Goal: Task Accomplishment & Management: Manage account settings

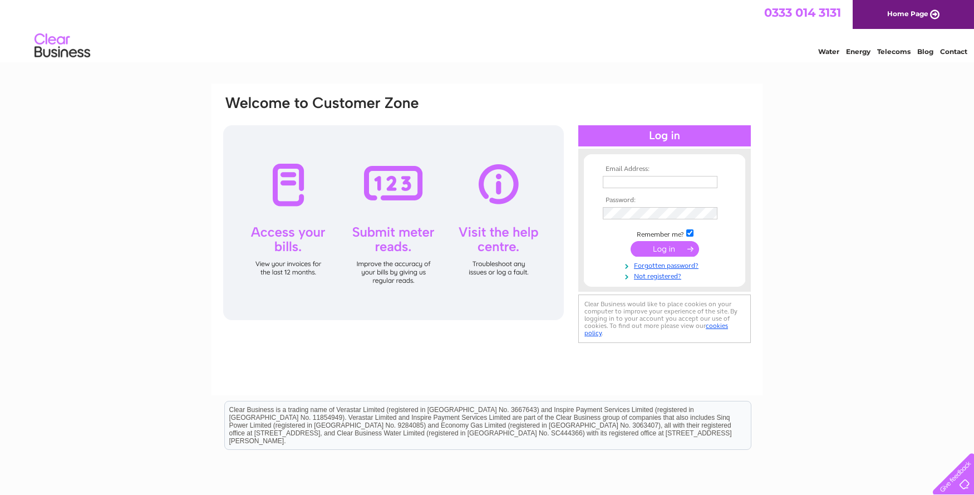
type input "info@powder-uk.com"
click at [654, 247] on input "submit" at bounding box center [665, 249] width 68 height 16
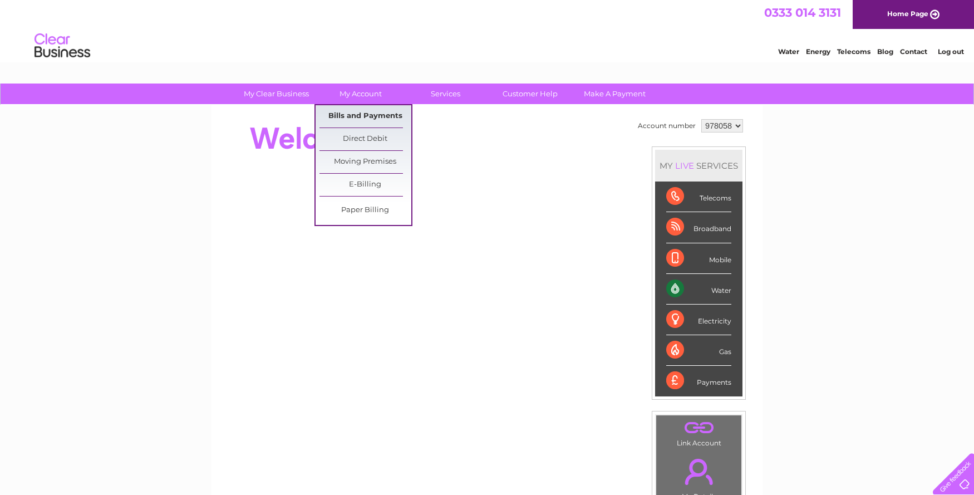
click at [374, 113] on link "Bills and Payments" at bounding box center [366, 116] width 92 height 22
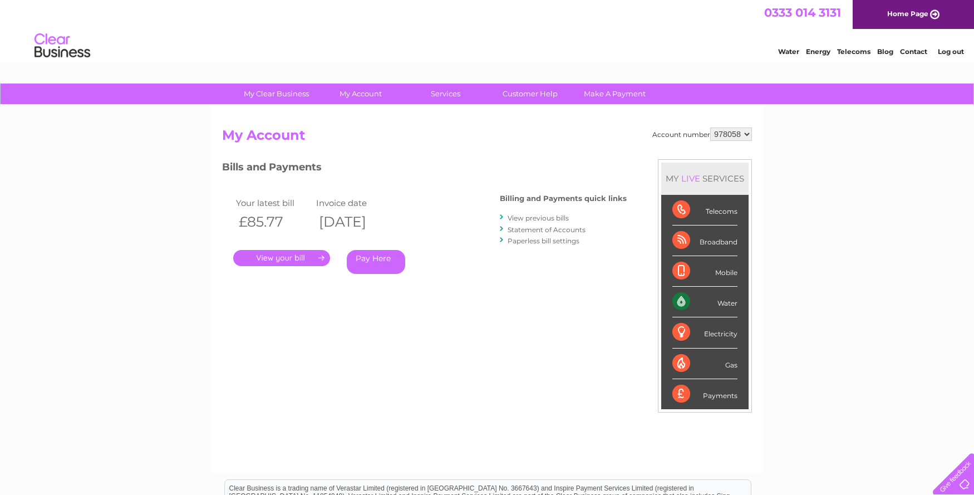
click at [288, 257] on link "." at bounding box center [281, 258] width 97 height 16
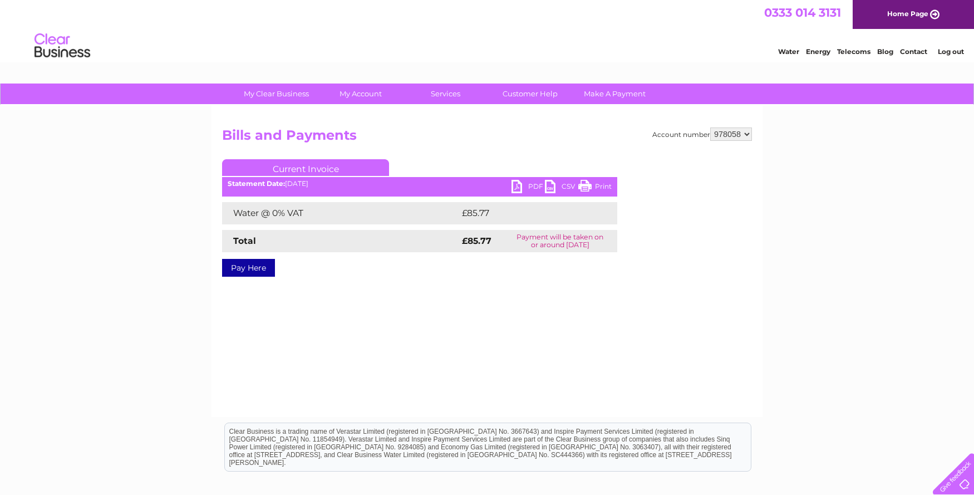
click at [538, 184] on link "PDF" at bounding box center [528, 188] width 33 height 16
click at [517, 187] on link "PDF" at bounding box center [528, 188] width 33 height 16
